Goal: Task Accomplishment & Management: Complete application form

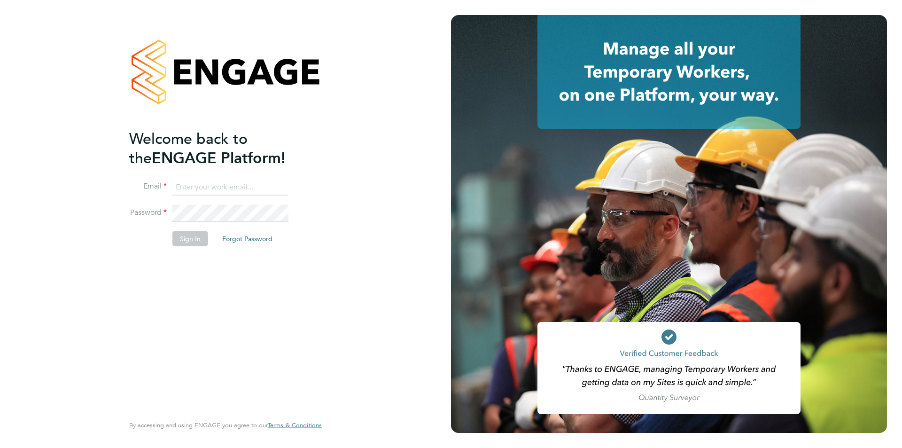
type input "[EMAIL_ADDRESS][DOMAIN_NAME]"
click at [203, 229] on li "Password" at bounding box center [220, 218] width 183 height 26
click at [202, 233] on button "Sign In" at bounding box center [190, 238] width 36 height 15
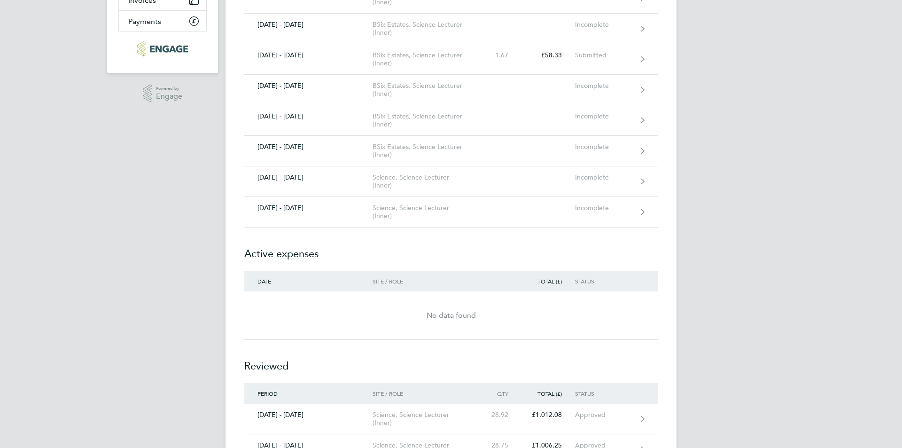
scroll to position [163, 0]
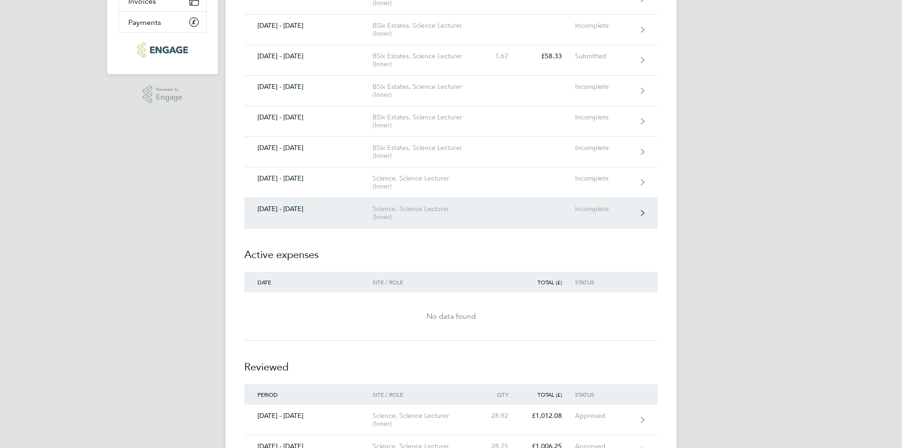
click at [359, 218] on link "22 - 28 Sept 2025 Science, Science Lecturer (Inner) Incomplete" at bounding box center [450, 213] width 413 height 31
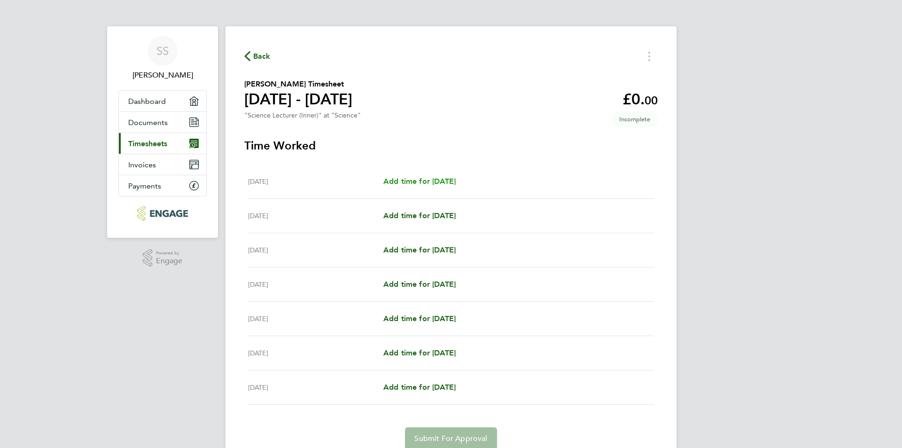
click at [438, 182] on span "Add time for Mon 22 Sep" at bounding box center [419, 181] width 72 height 9
select select "60"
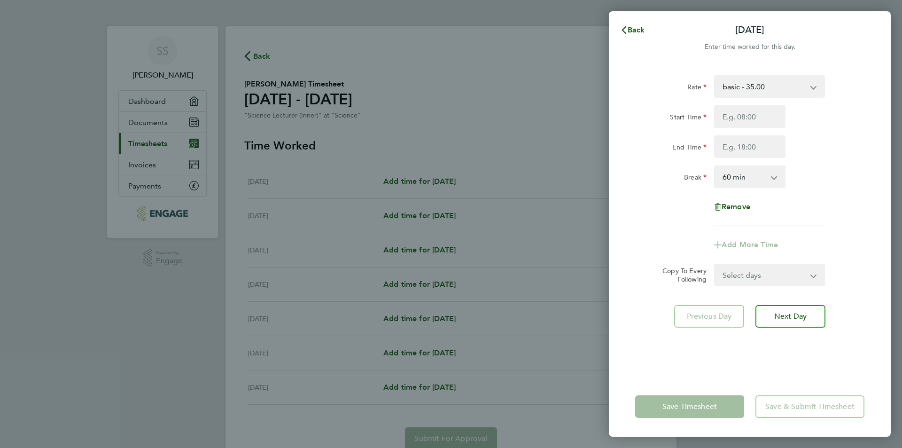
click at [756, 132] on div "Start Time End Time" at bounding box center [749, 131] width 237 height 53
click at [760, 112] on input "Start Time" at bounding box center [749, 116] width 71 height 23
type input "09:00"
click at [745, 148] on input "End Time" at bounding box center [749, 146] width 71 height 23
type input "16:05"
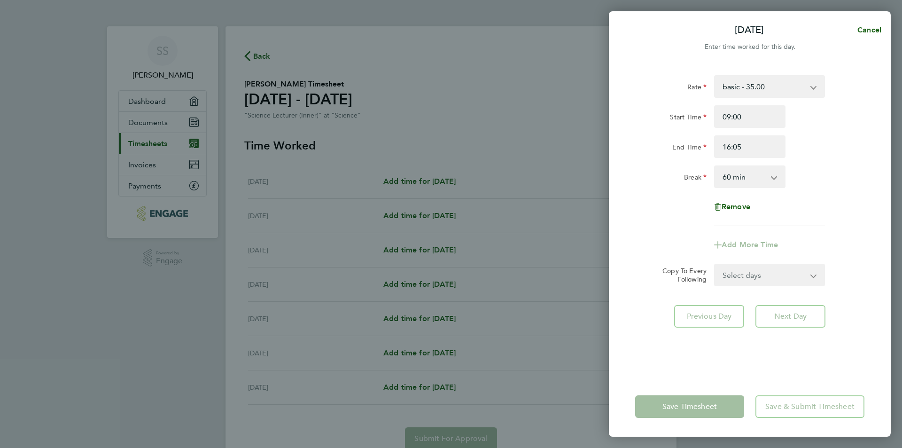
click at [750, 181] on select "0 min 15 min 30 min 45 min 60 min 75 min 90 min" at bounding box center [744, 176] width 58 height 21
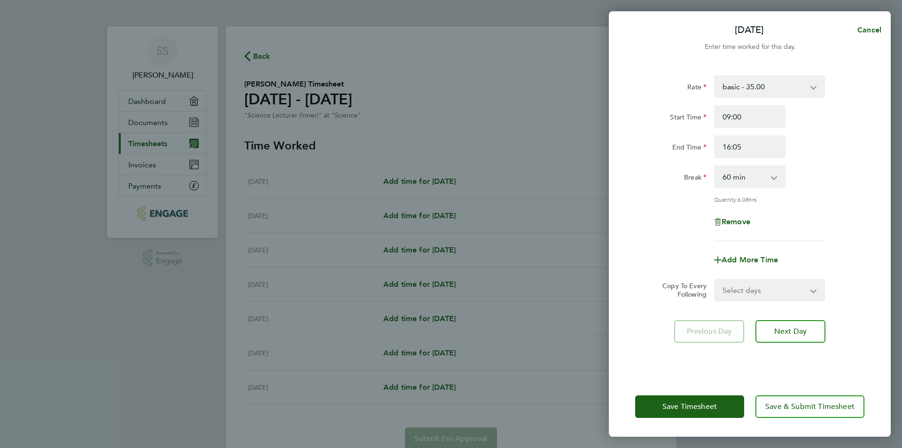
click at [825, 209] on div "Rate basic - 35.00 Start Time 09:00 End Time 16:05 Break 0 min 15 min 30 min 45…" at bounding box center [749, 158] width 229 height 166
click at [776, 290] on select "Select days Day Weekday (Mon-Fri) Weekend (Sat-Sun) Tuesday Wednesday Thursday …" at bounding box center [764, 289] width 99 height 21
click at [714, 407] on span "Save Timesheet" at bounding box center [689, 406] width 54 height 9
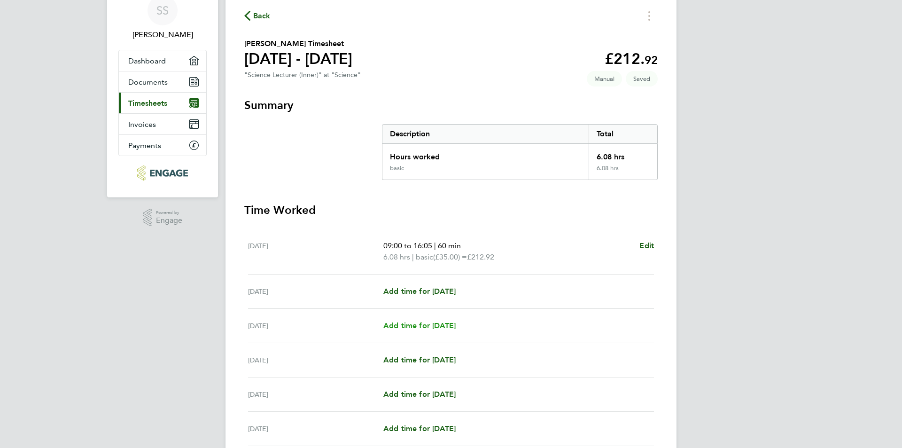
scroll to position [94, 0]
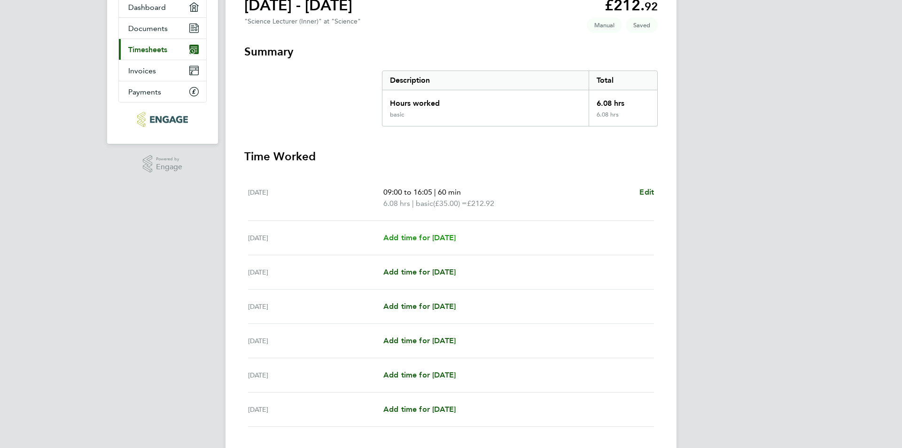
click at [420, 239] on span "Add time for Tue 23 Sep" at bounding box center [419, 237] width 72 height 9
select select "60"
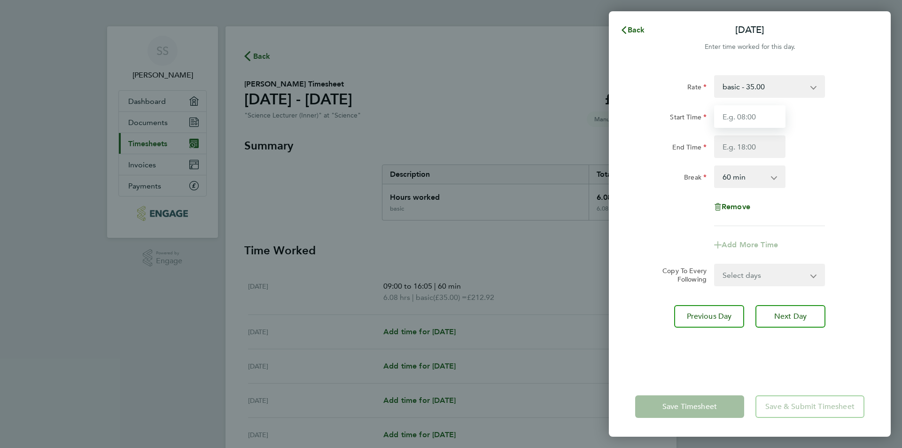
click at [745, 124] on input "Start Time" at bounding box center [749, 116] width 71 height 23
type input "09:00"
click at [717, 146] on input "End Time" at bounding box center [749, 146] width 71 height 23
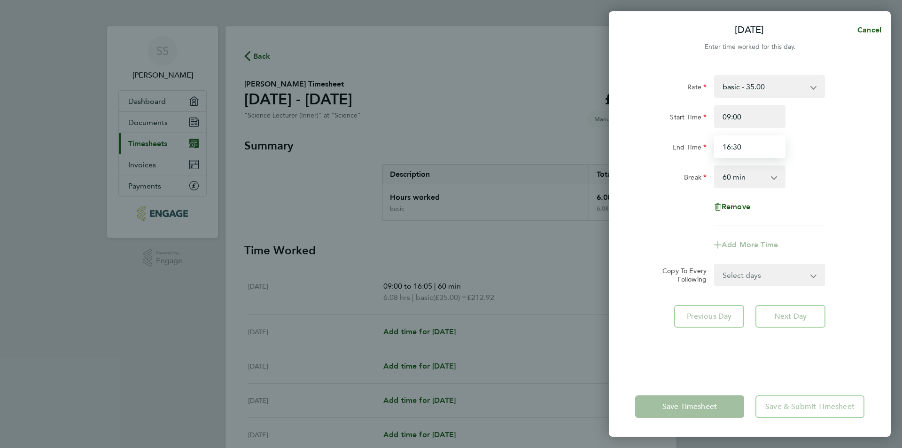
type input "16:30"
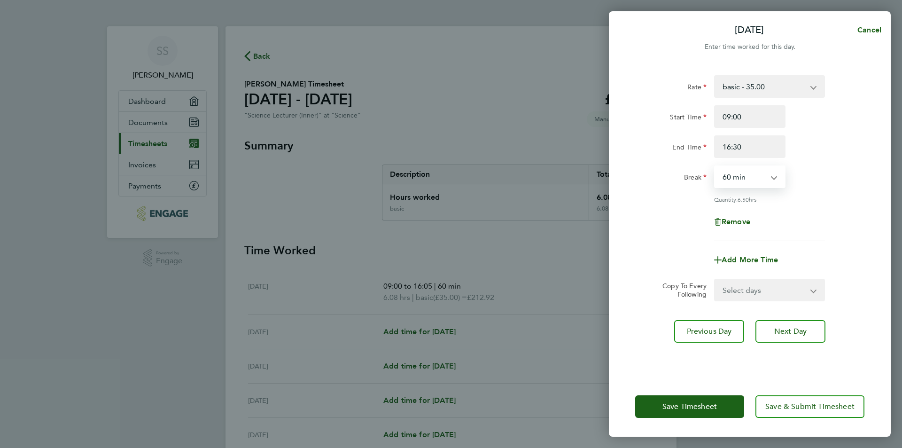
click at [744, 177] on select "0 min 15 min 30 min 45 min 60 min 75 min 90 min" at bounding box center [744, 176] width 58 height 21
click at [819, 196] on div "Quantity: 6.50 hrs" at bounding box center [769, 199] width 111 height 8
click at [706, 409] on span "Save Timesheet" at bounding box center [689, 406] width 54 height 9
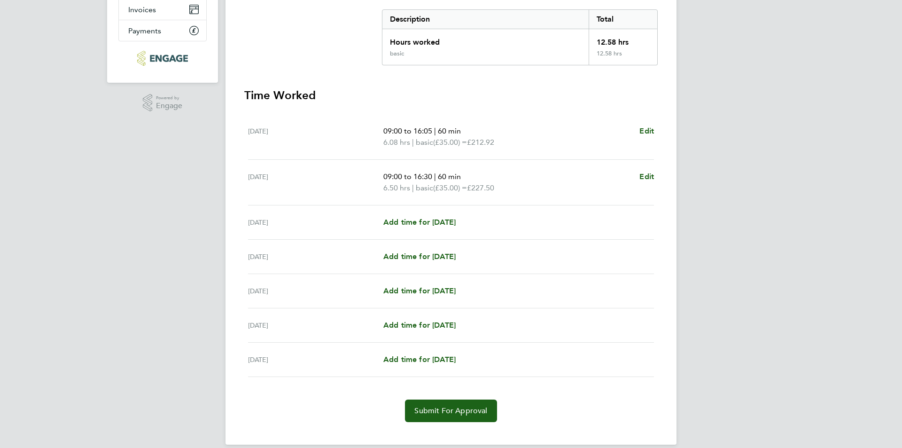
scroll to position [167, 0]
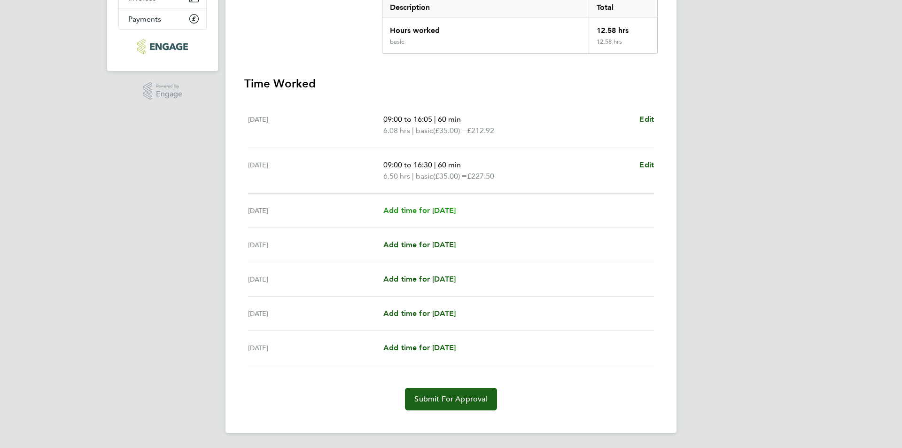
click at [455, 208] on span "Add time for Wed 24 Sep" at bounding box center [419, 210] width 72 height 9
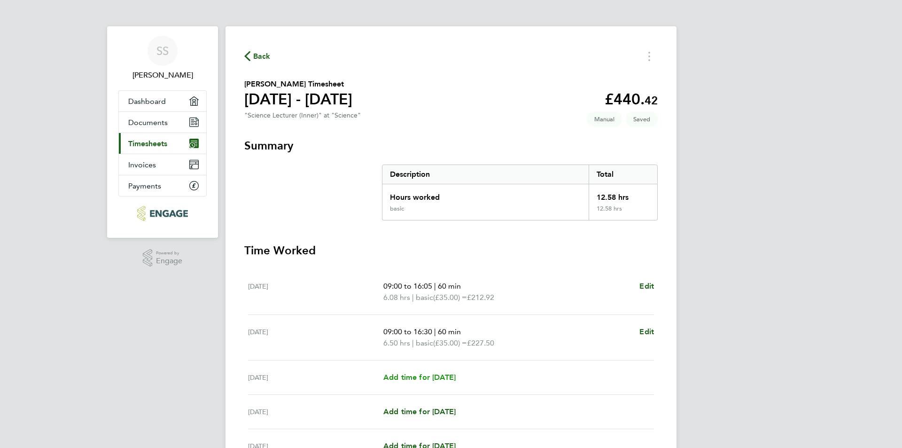
select select "60"
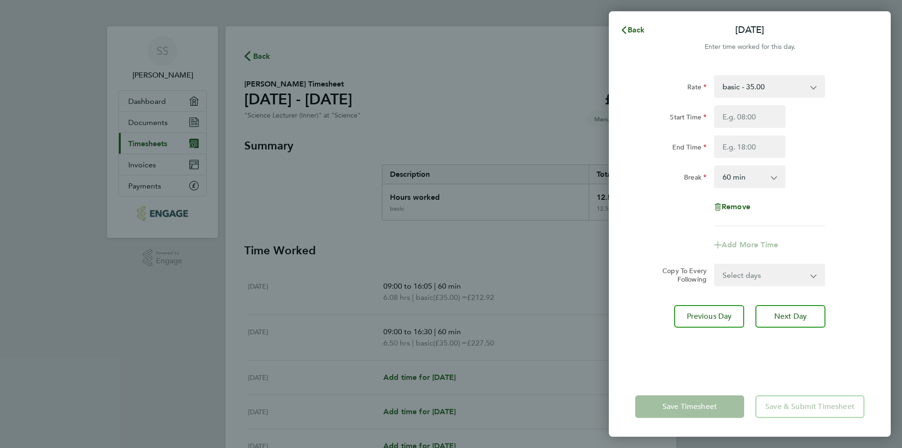
click at [780, 98] on div "Rate basic - 35.00 Start Time End Time Break 0 min 15 min 30 min 45 min 60 min …" at bounding box center [749, 150] width 229 height 151
click at [737, 117] on input "Start Time" at bounding box center [749, 116] width 71 height 23
type input "09:00"
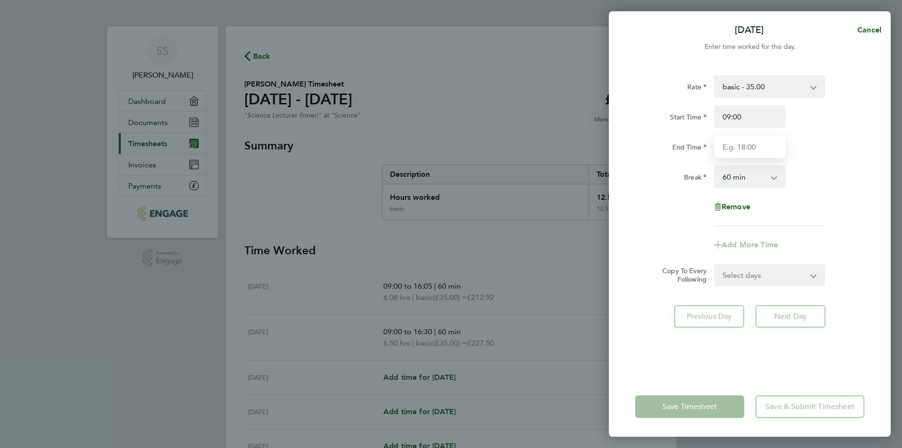
click at [741, 140] on input "End Time" at bounding box center [749, 146] width 71 height 23
type input "03:25"
click at [821, 191] on div "Rate basic - 35.00 Start Time 09:00 End Time 03:25 Break 0 min 15 min 30 min 45…" at bounding box center [749, 150] width 229 height 151
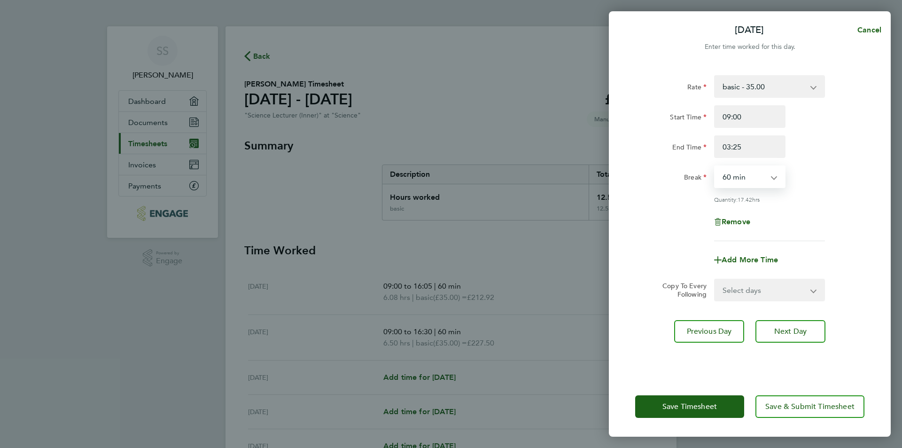
click at [749, 178] on select "0 min 15 min 30 min 45 min 60 min 75 min 90 min" at bounding box center [744, 176] width 58 height 21
click at [715, 166] on select "0 min 15 min 30 min 45 min 60 min 75 min 90 min" at bounding box center [744, 176] width 58 height 21
click at [706, 414] on button "Save Timesheet" at bounding box center [689, 406] width 109 height 23
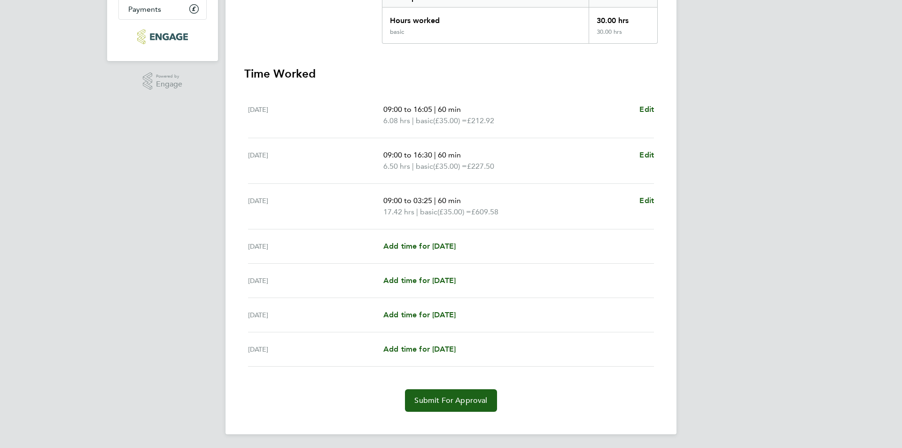
scroll to position [178, 0]
click at [441, 246] on span "Add time for Thu 25 Sep" at bounding box center [419, 244] width 72 height 9
select select "60"
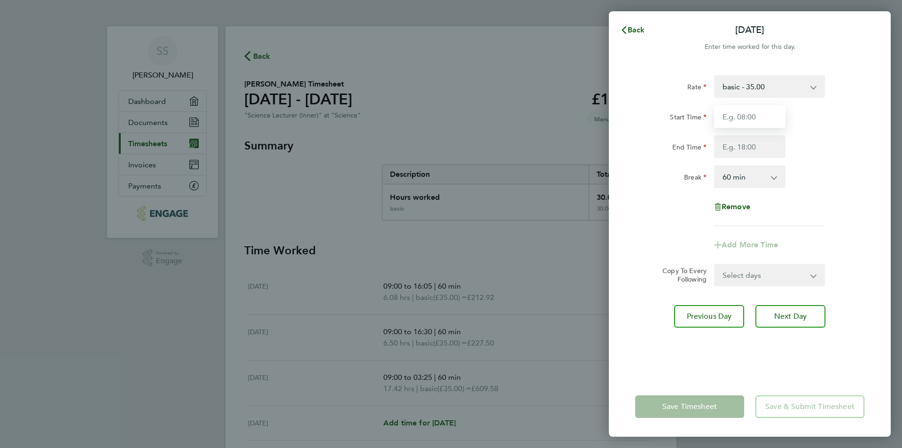
click at [747, 119] on input "Start Time" at bounding box center [749, 116] width 71 height 23
type input "09:00"
click at [738, 142] on input "End Time" at bounding box center [749, 146] width 71 height 23
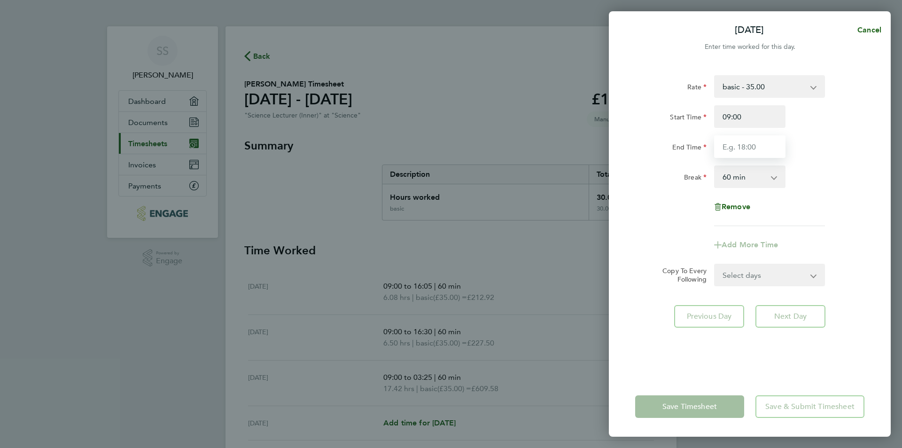
type input "16:30"
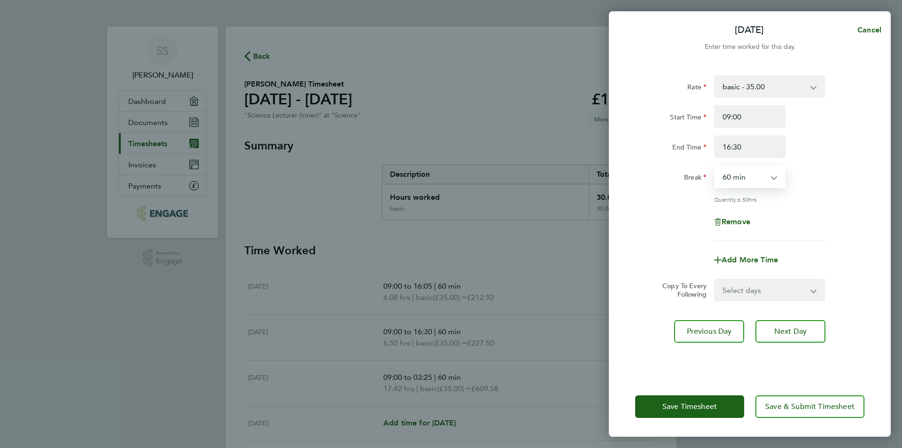
click at [757, 186] on select "0 min 15 min 30 min 45 min 60 min 75 min 90 min" at bounding box center [744, 176] width 58 height 21
select select "75"
click at [715, 166] on select "0 min 15 min 30 min 45 min 60 min 75 min 90 min" at bounding box center [744, 176] width 58 height 21
click at [697, 411] on button "Save Timesheet" at bounding box center [689, 406] width 109 height 23
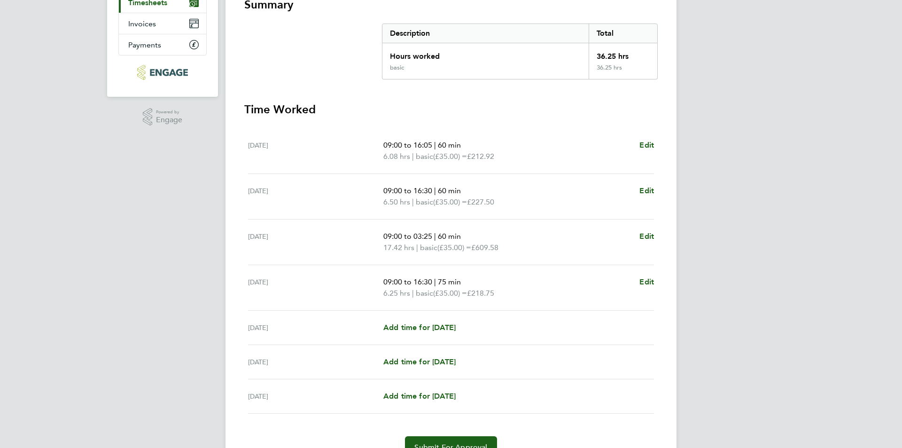
scroll to position [188, 0]
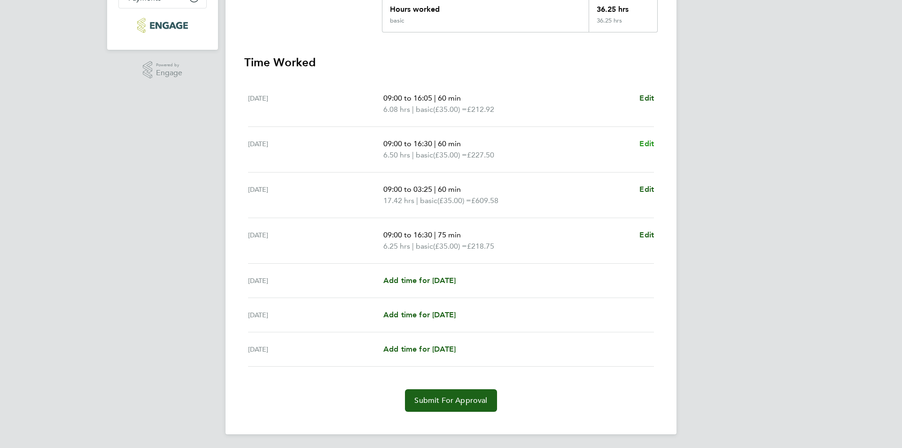
click at [649, 141] on span "Edit" at bounding box center [646, 143] width 15 height 9
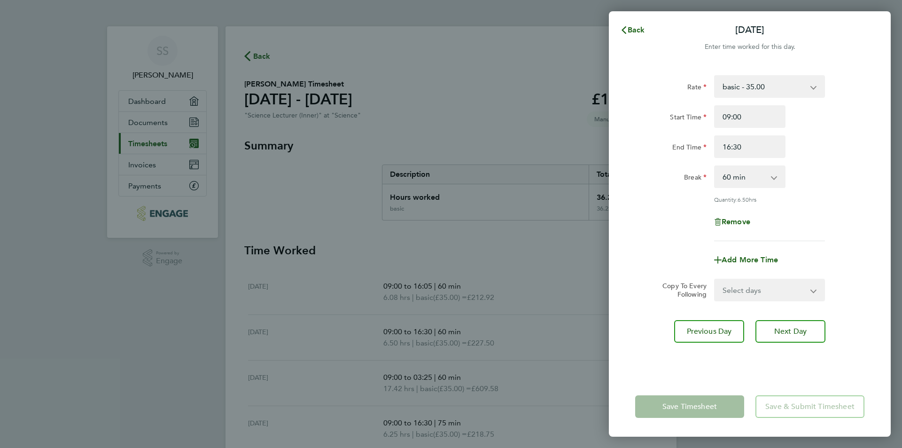
click at [772, 180] on select "0 min 15 min 30 min 45 min 60 min 75 min 90 min" at bounding box center [744, 176] width 58 height 21
select select "75"
click at [715, 166] on select "0 min 15 min 30 min 45 min 60 min 75 min 90 min" at bounding box center [744, 176] width 58 height 21
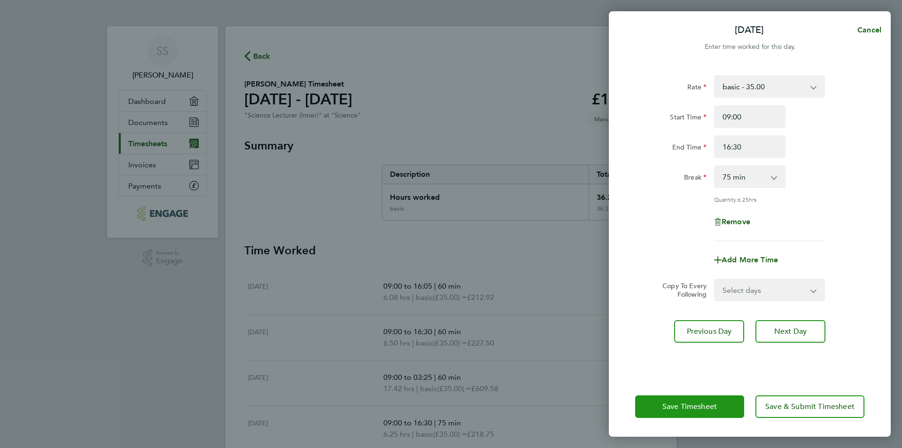
click at [680, 401] on button "Save Timesheet" at bounding box center [689, 406] width 109 height 23
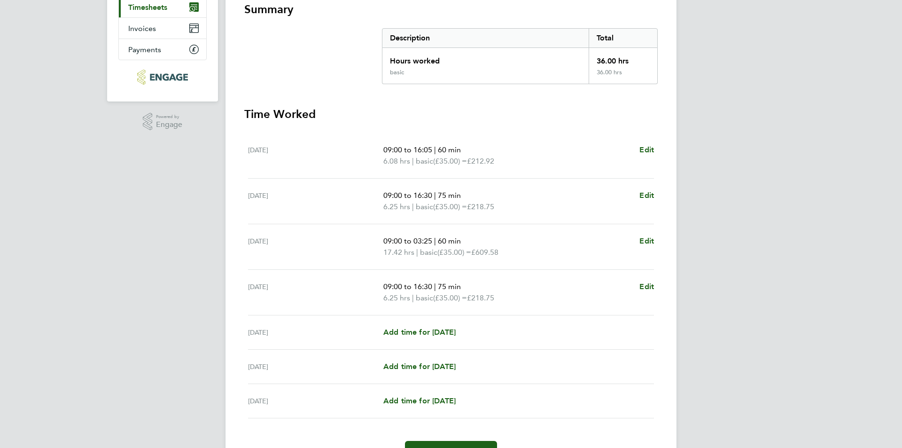
scroll to position [141, 0]
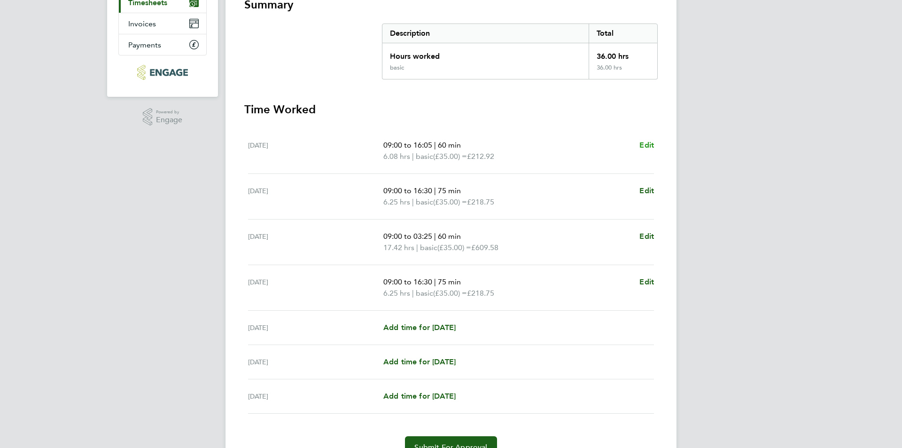
click at [649, 145] on span "Edit" at bounding box center [646, 144] width 15 height 9
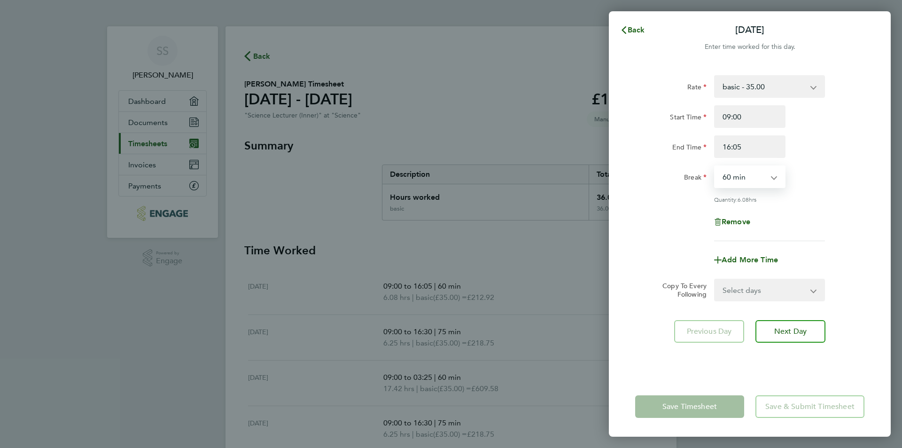
click at [763, 177] on select "0 min 15 min 30 min 45 min 60 min 75 min 90 min" at bounding box center [744, 176] width 58 height 21
select select "90"
click at [715, 166] on select "0 min 15 min 30 min 45 min 60 min 75 min 90 min" at bounding box center [744, 176] width 58 height 21
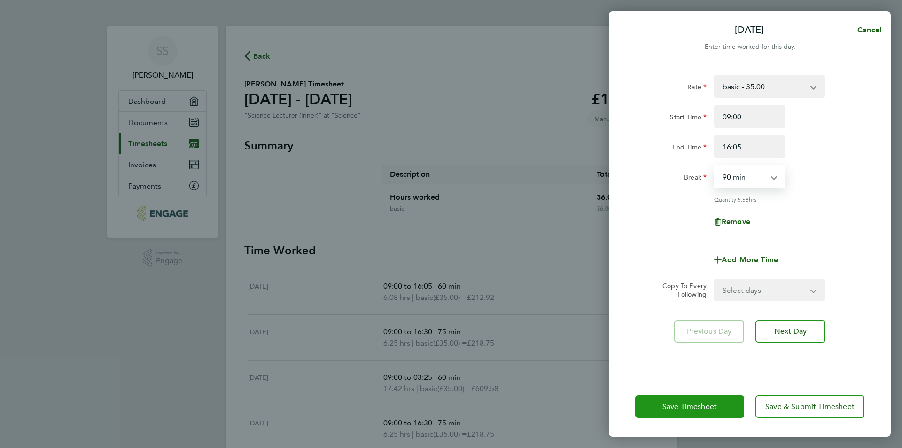
click at [698, 410] on span "Save Timesheet" at bounding box center [689, 406] width 54 height 9
